Goal: Find specific page/section: Find specific page/section

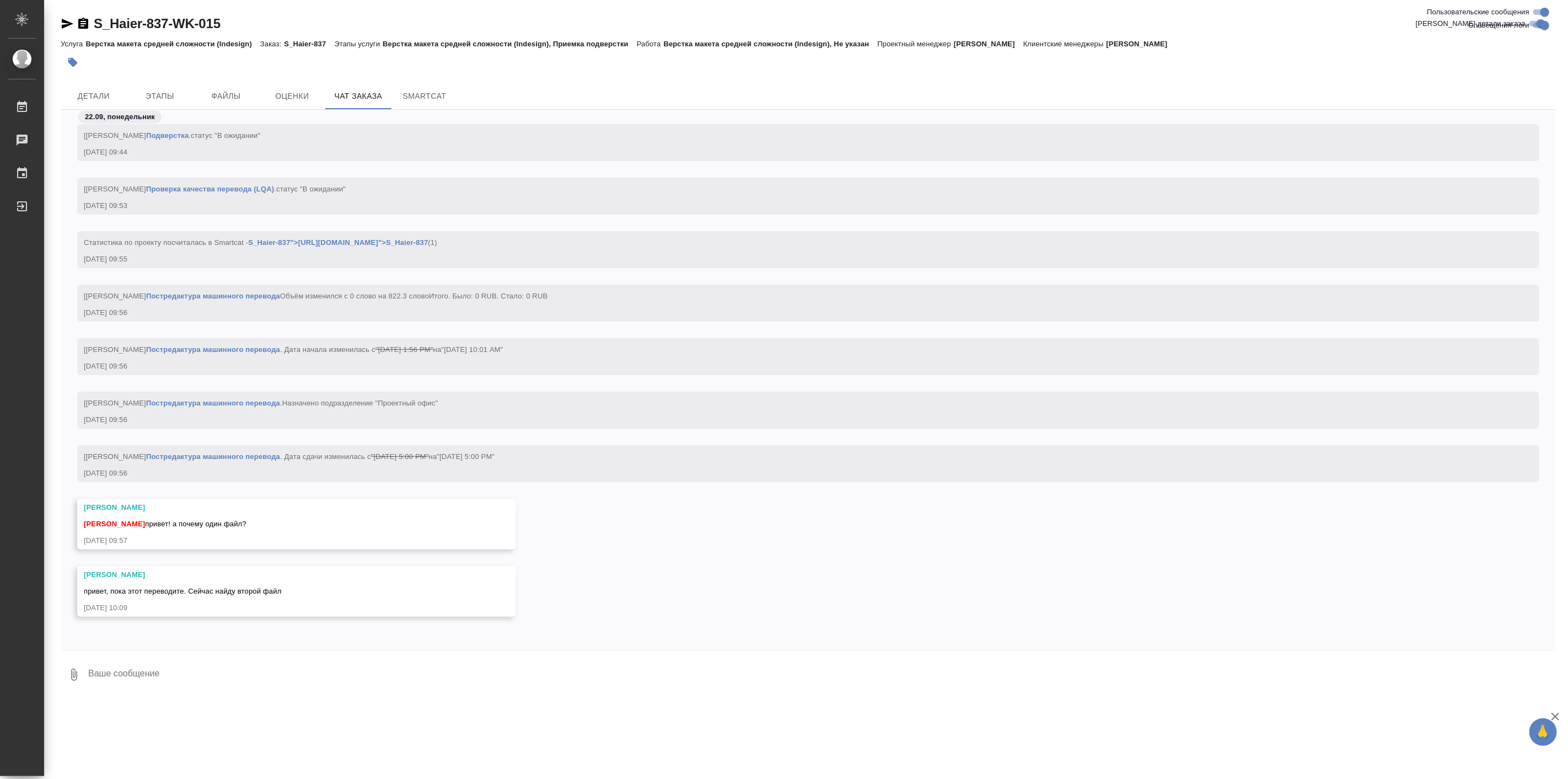
scroll to position [19029, 0]
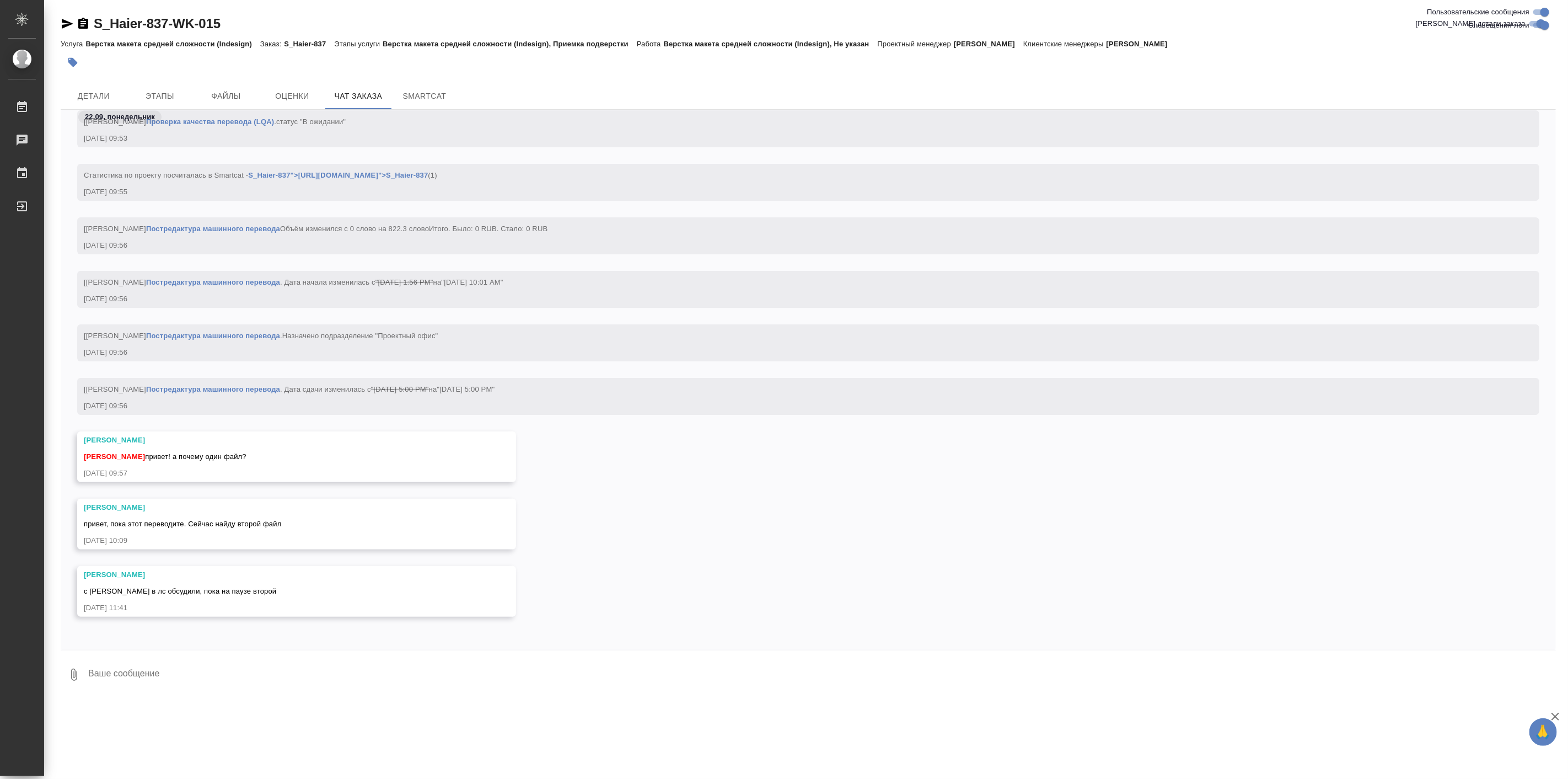
click at [208, 626] on div "Белякова Юлия с Полиной в лс обсудили, пока на паузе второй 22.09.25, 11:41" at bounding box center [808, 600] width 1495 height 67
click at [203, 701] on div ".cls-1 fill:#fff; AWATERA Linova Polina Работы 0 Чаты График Выйти S_Haier-837-…" at bounding box center [784, 390] width 1568 height 779
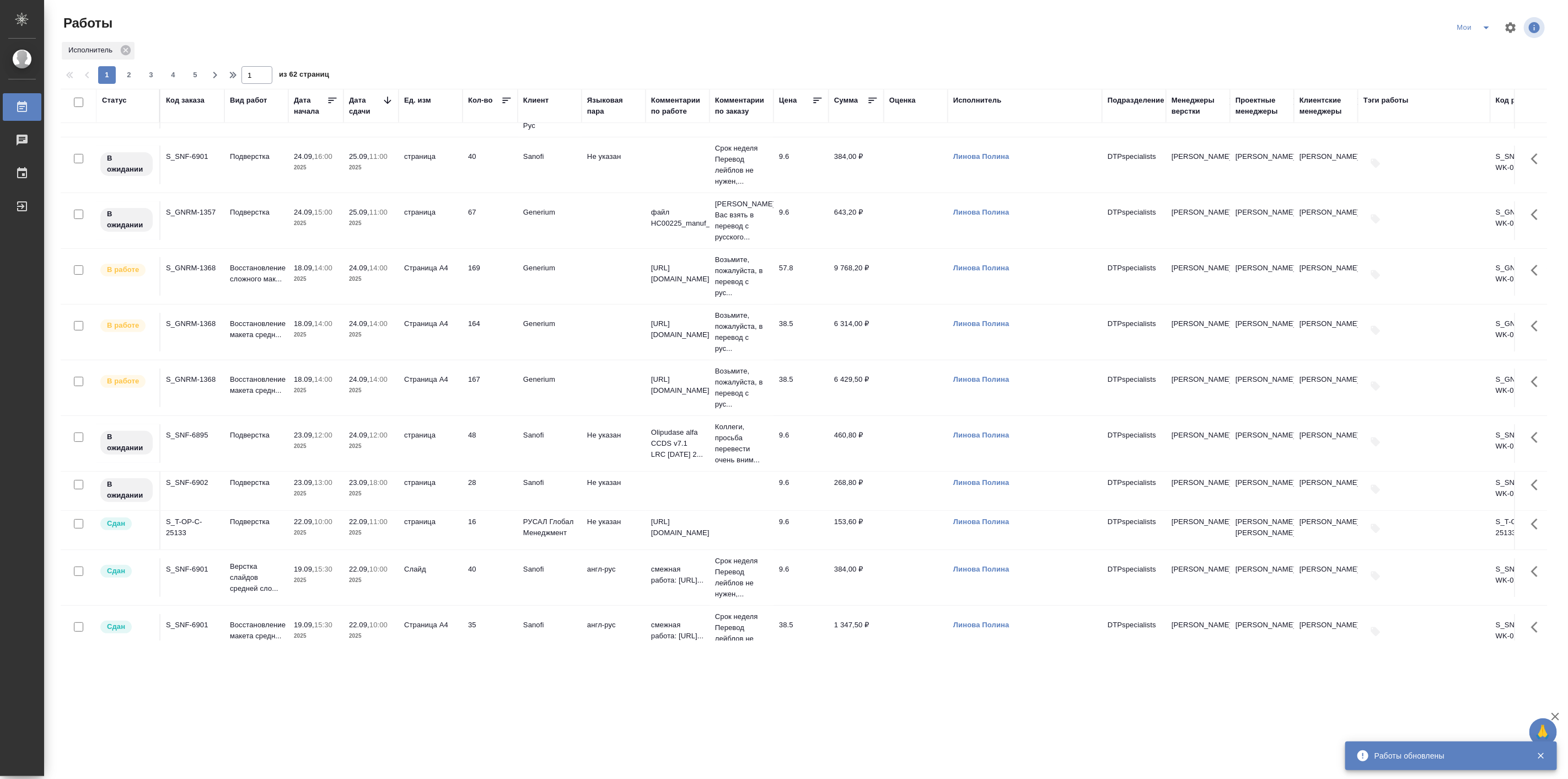
scroll to position [204, 0]
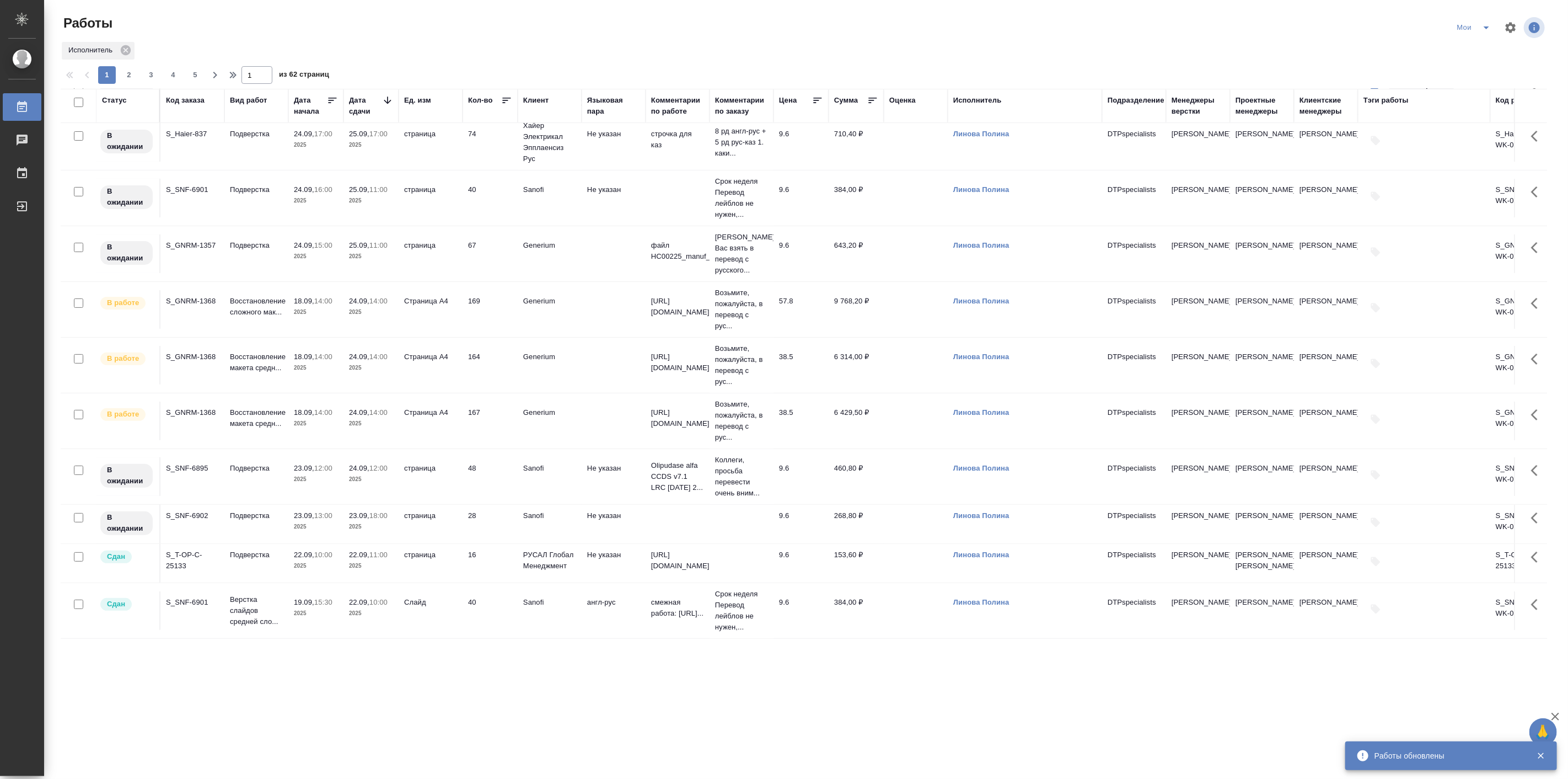
click at [1489, 24] on icon "split button" at bounding box center [1486, 28] width 13 height 13
click at [1474, 78] on li "Подбор Лайт" at bounding box center [1475, 85] width 65 height 18
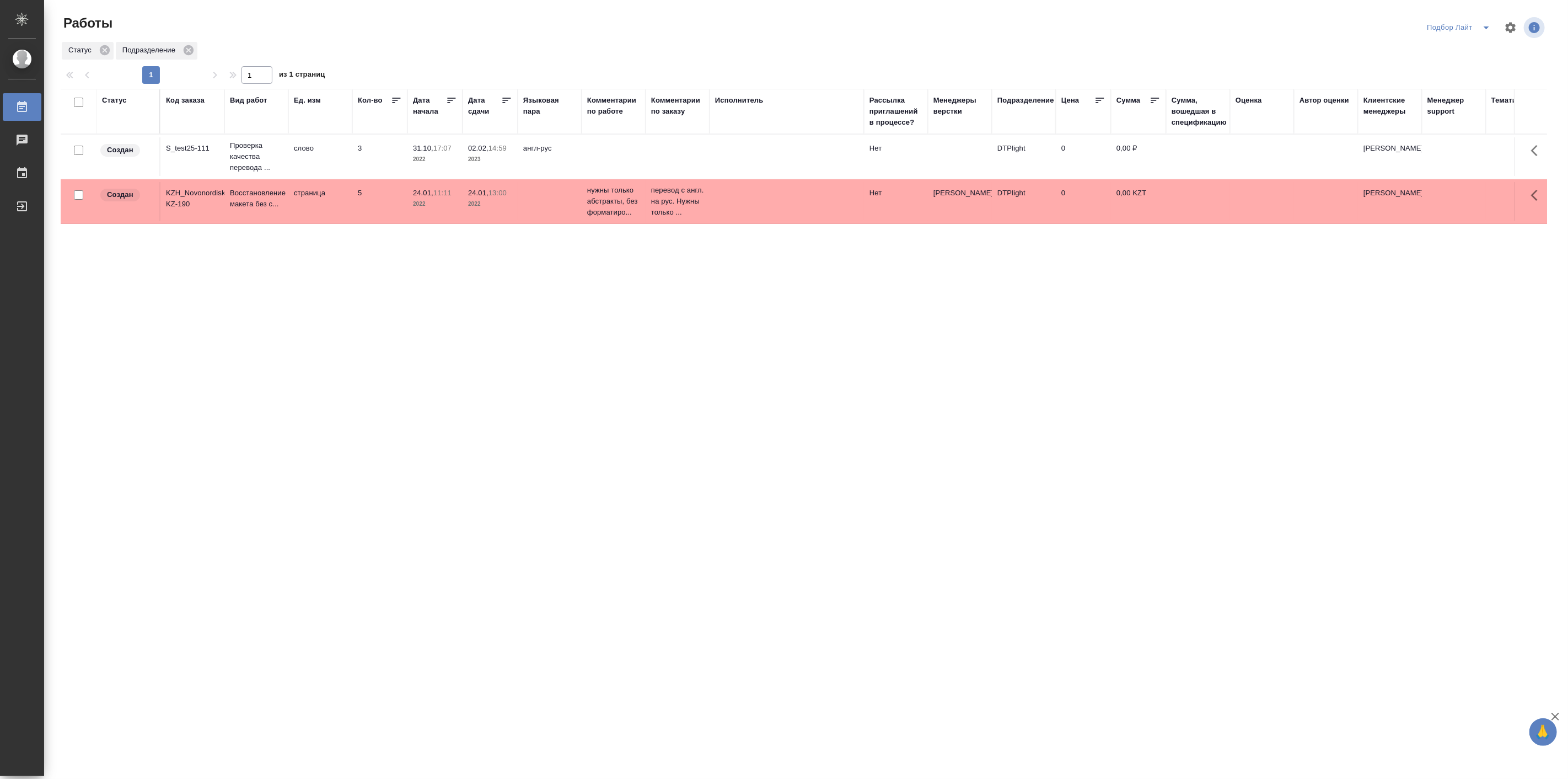
click at [244, 398] on div "Статус Код заказа Вид работ Ед. изм Кол-во Дата начала Дата сдачи Языковая пара…" at bounding box center [804, 419] width 1486 height 662
click at [1486, 33] on icon "split button" at bounding box center [1486, 28] width 13 height 13
click at [1456, 161] on li "Подбор Спец" at bounding box center [1459, 155] width 75 height 18
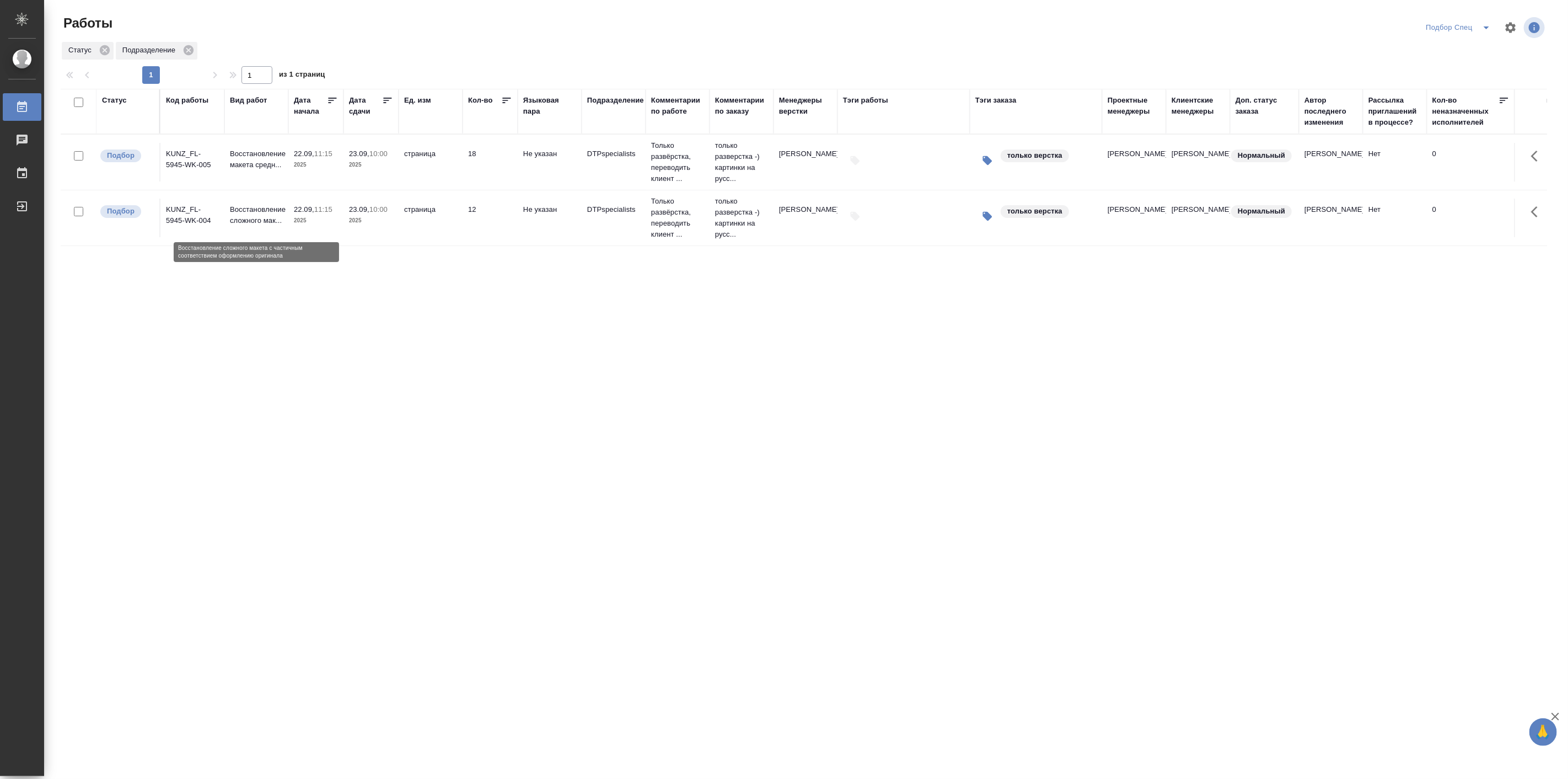
click at [252, 220] on p "Восстановление сложного мак..." at bounding box center [256, 215] width 53 height 22
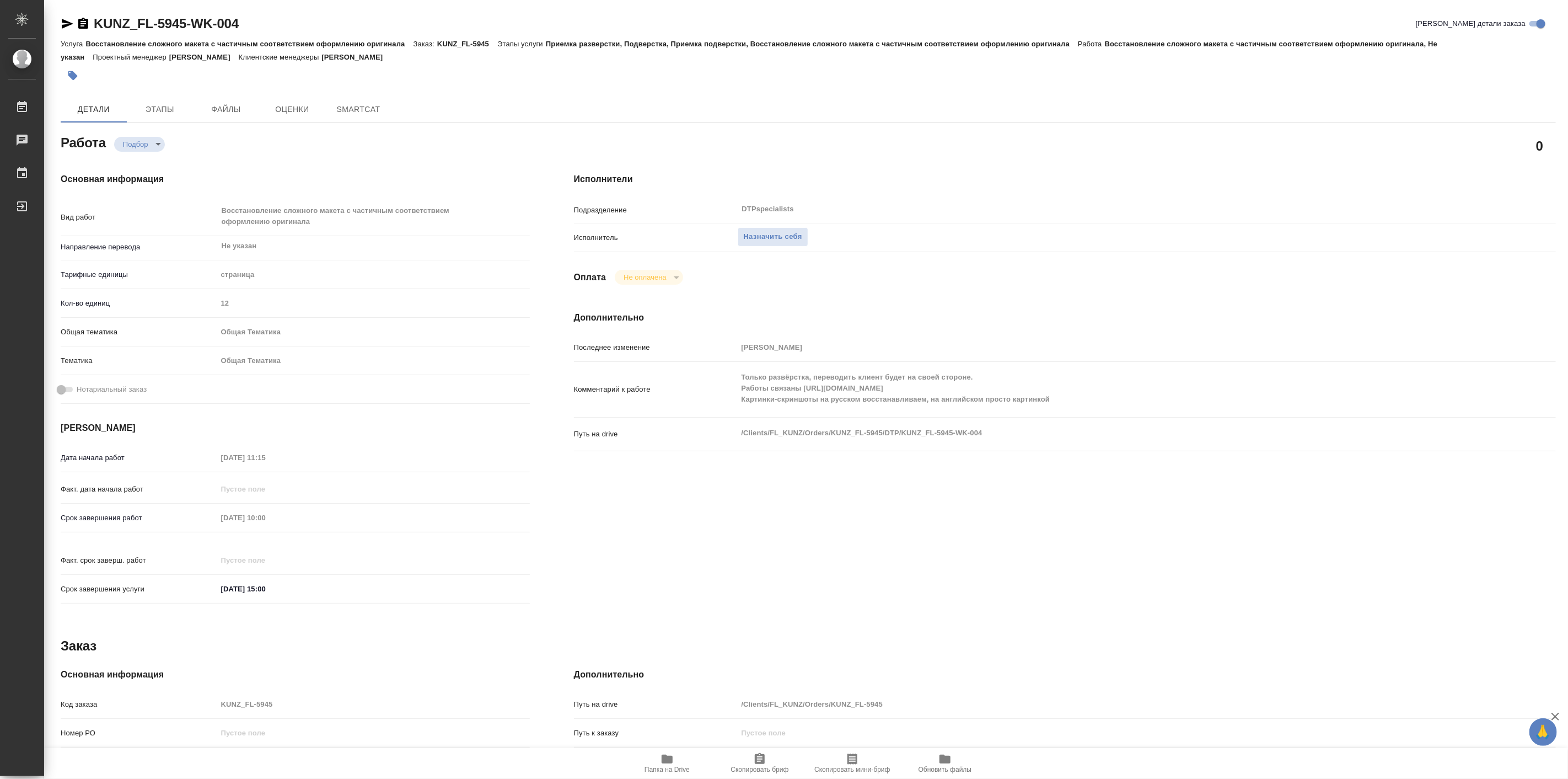
type textarea "x"
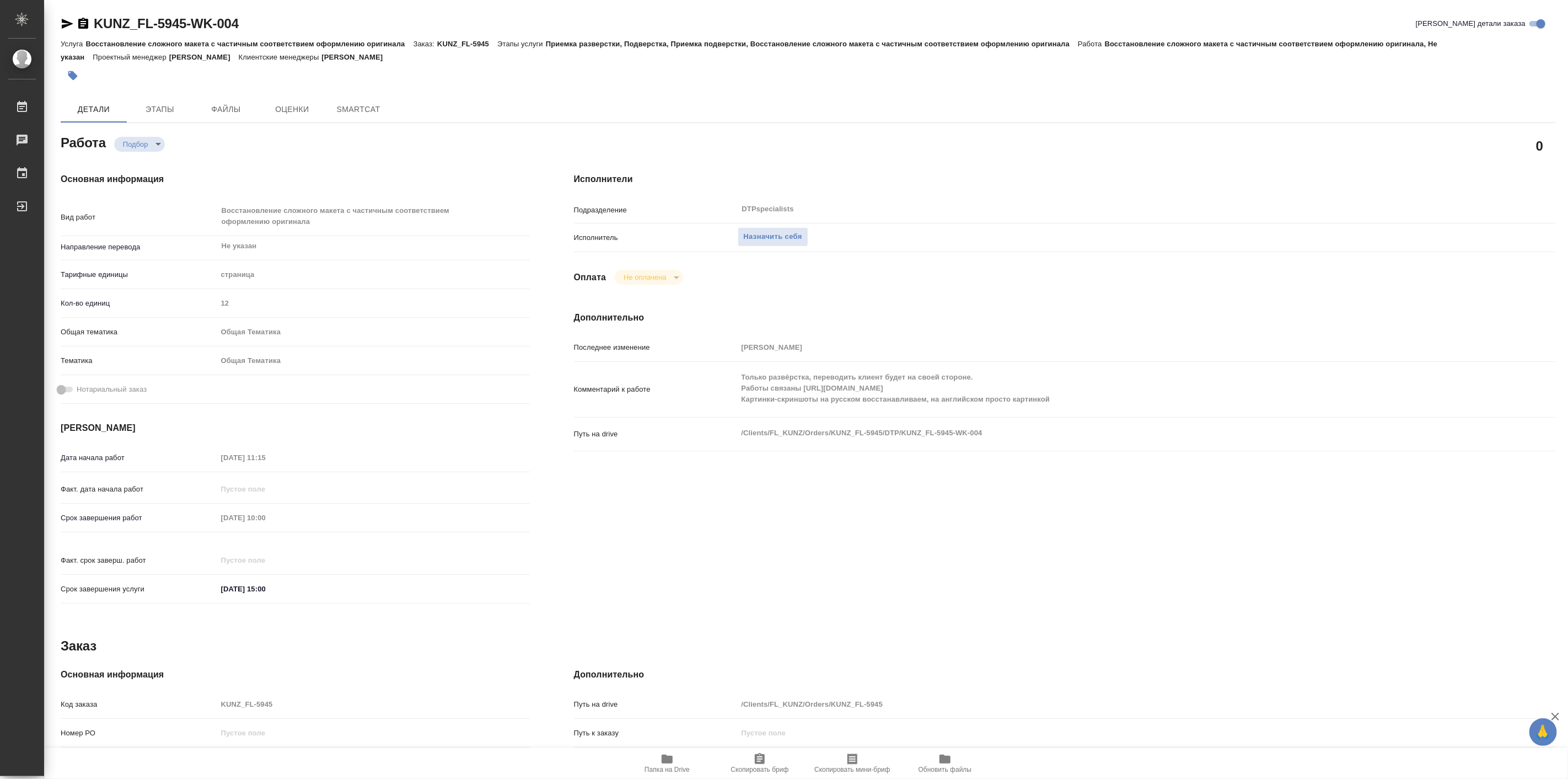
type textarea "x"
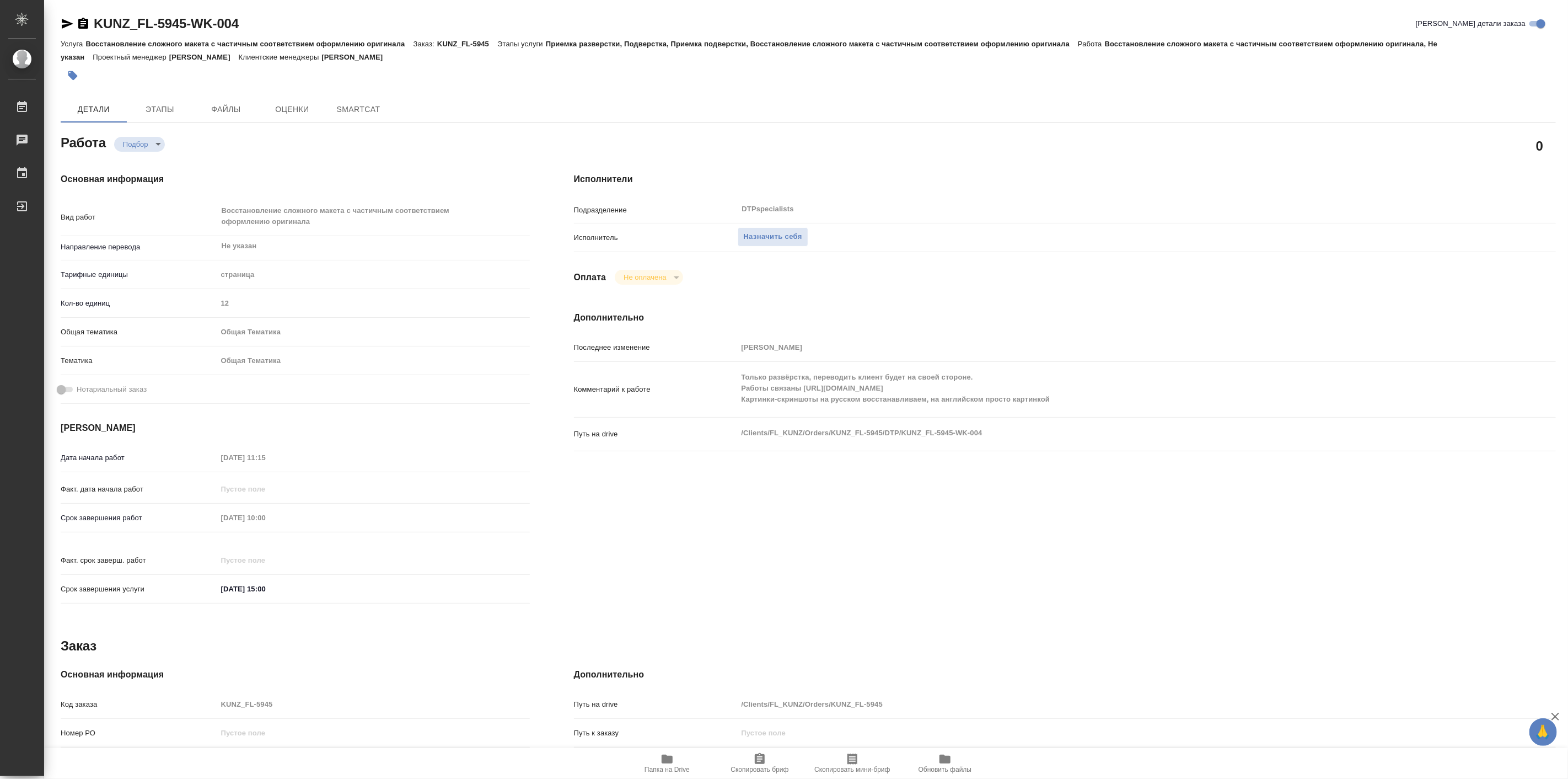
type textarea "x"
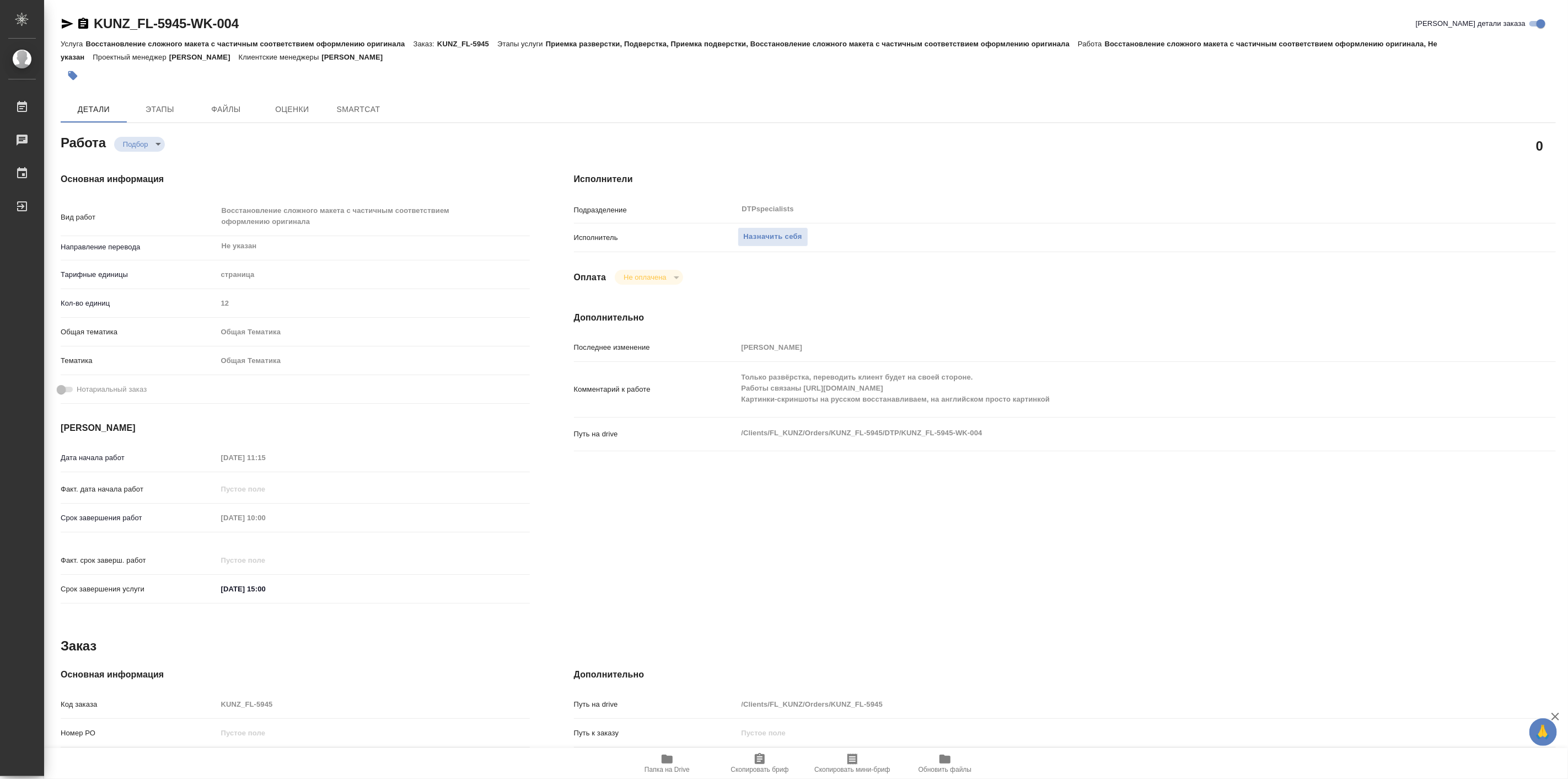
type textarea "x"
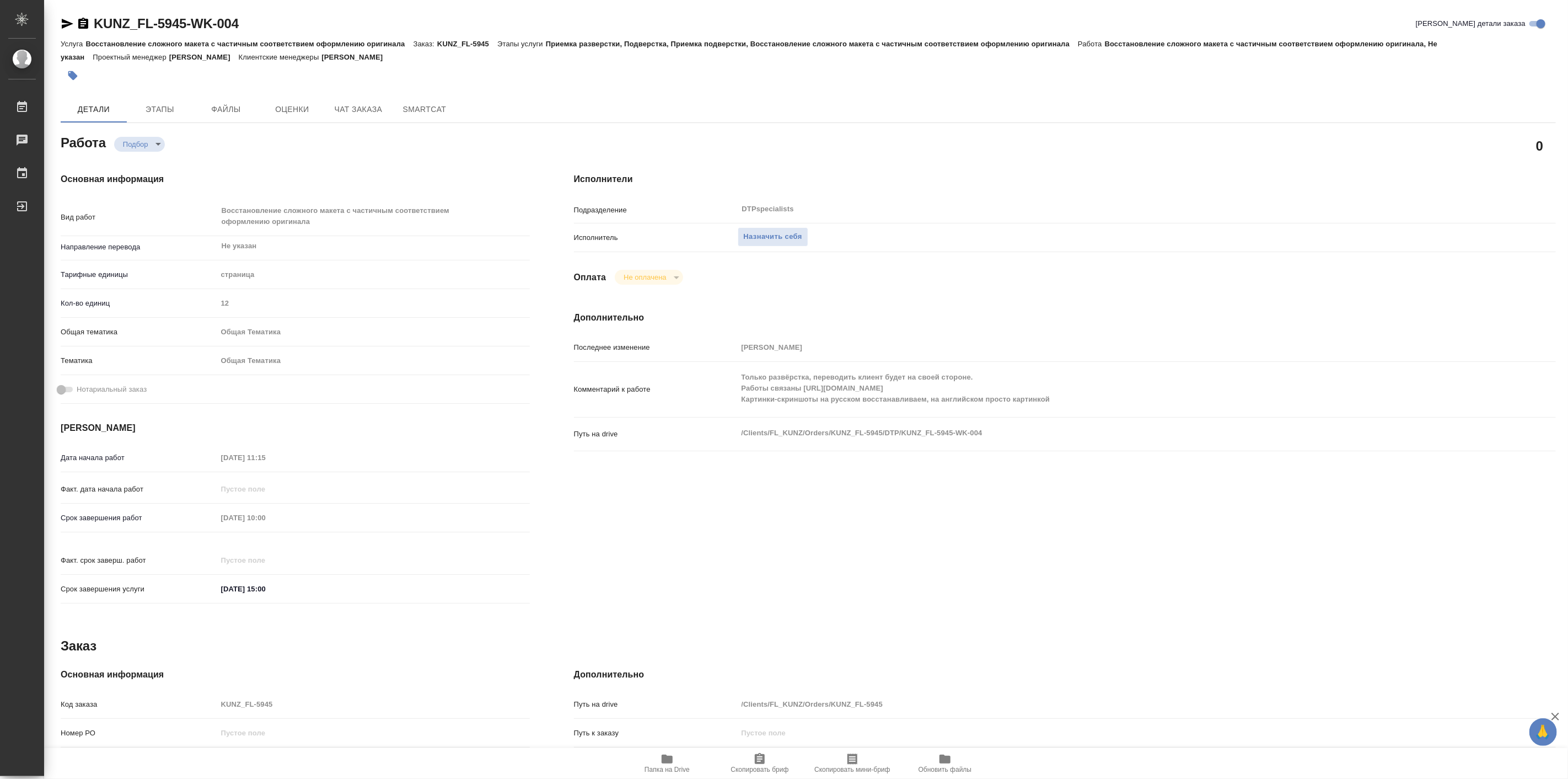
type textarea "x"
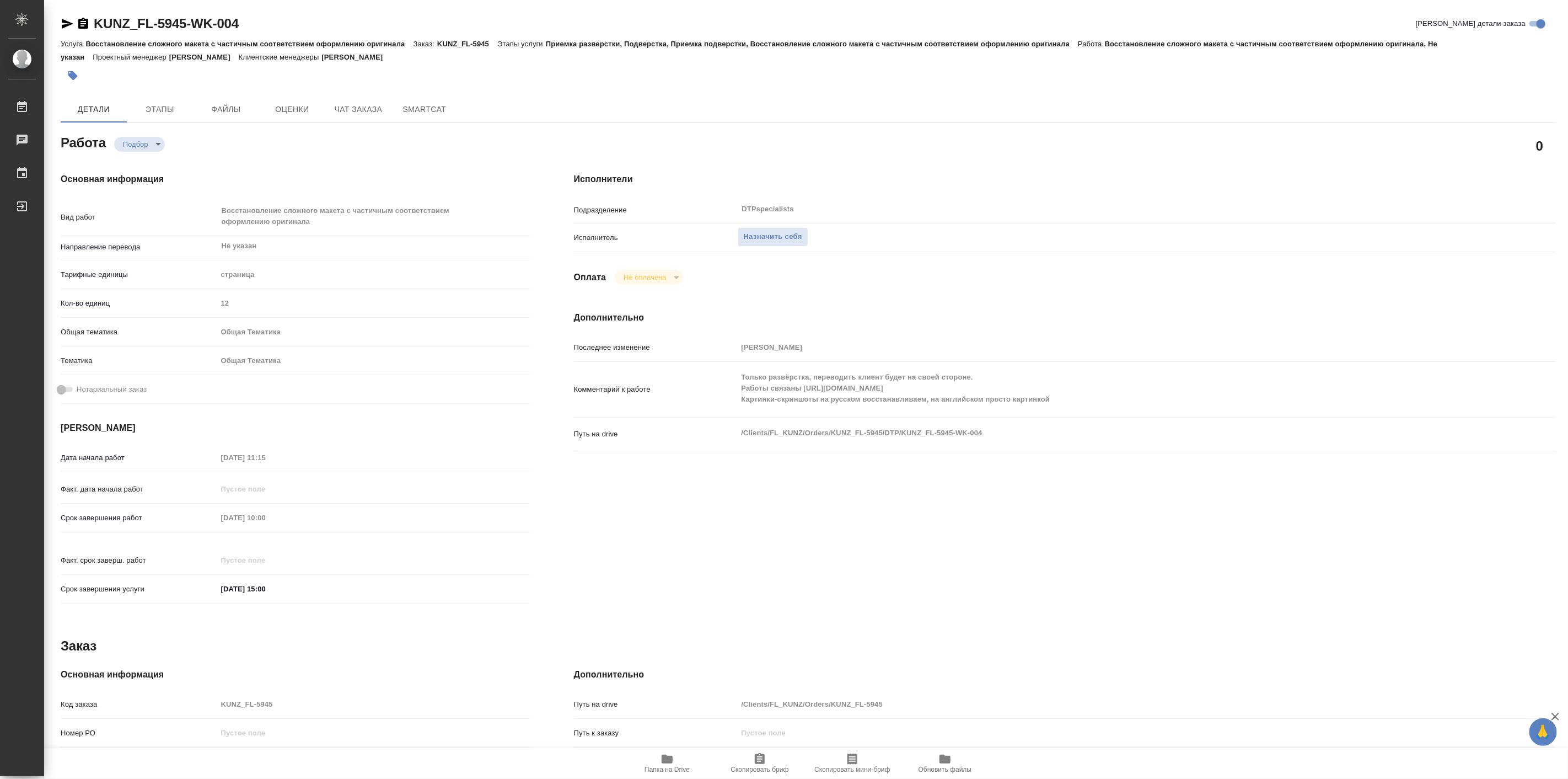
type textarea "x"
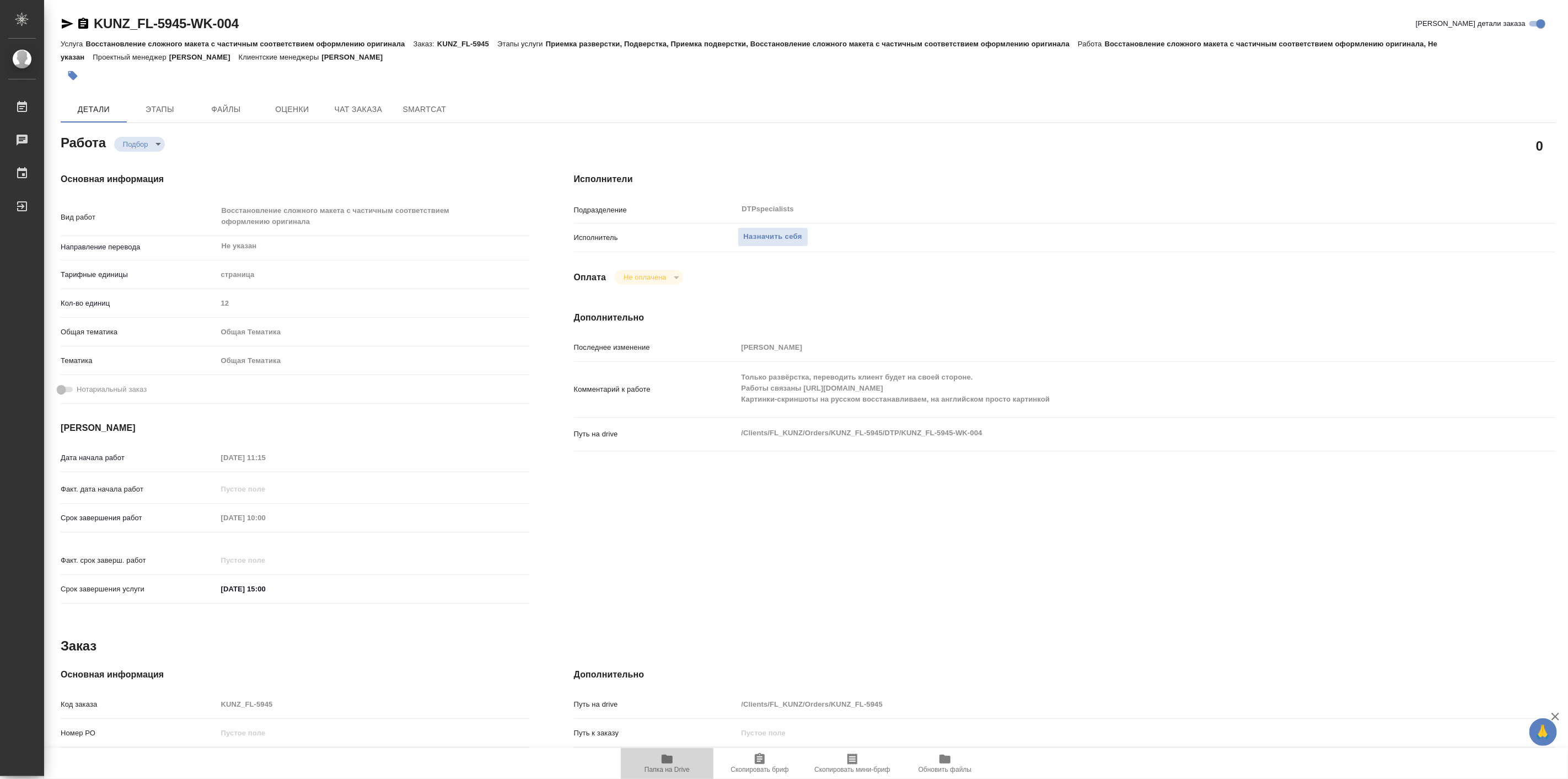
click at [669, 759] on icon "button" at bounding box center [667, 758] width 11 height 9
